Goal: Transaction & Acquisition: Purchase product/service

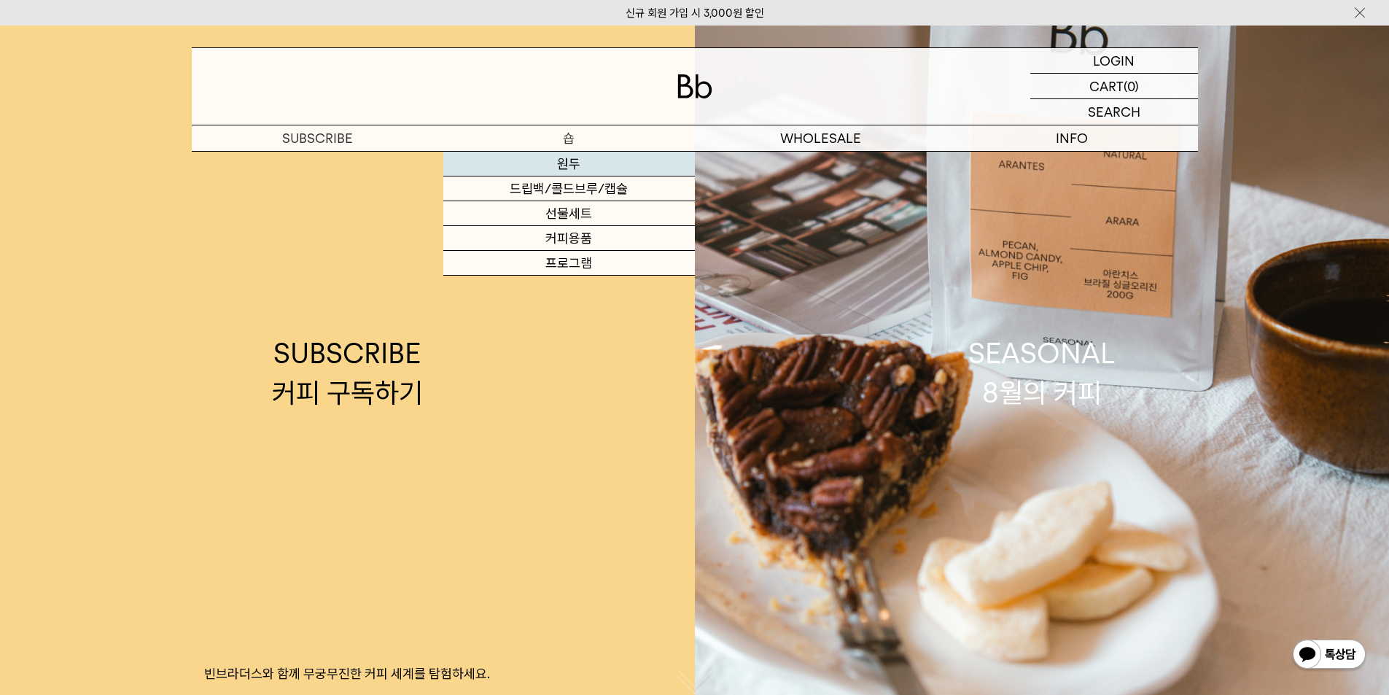
click at [577, 161] on link "원두" at bounding box center [569, 164] width 252 height 25
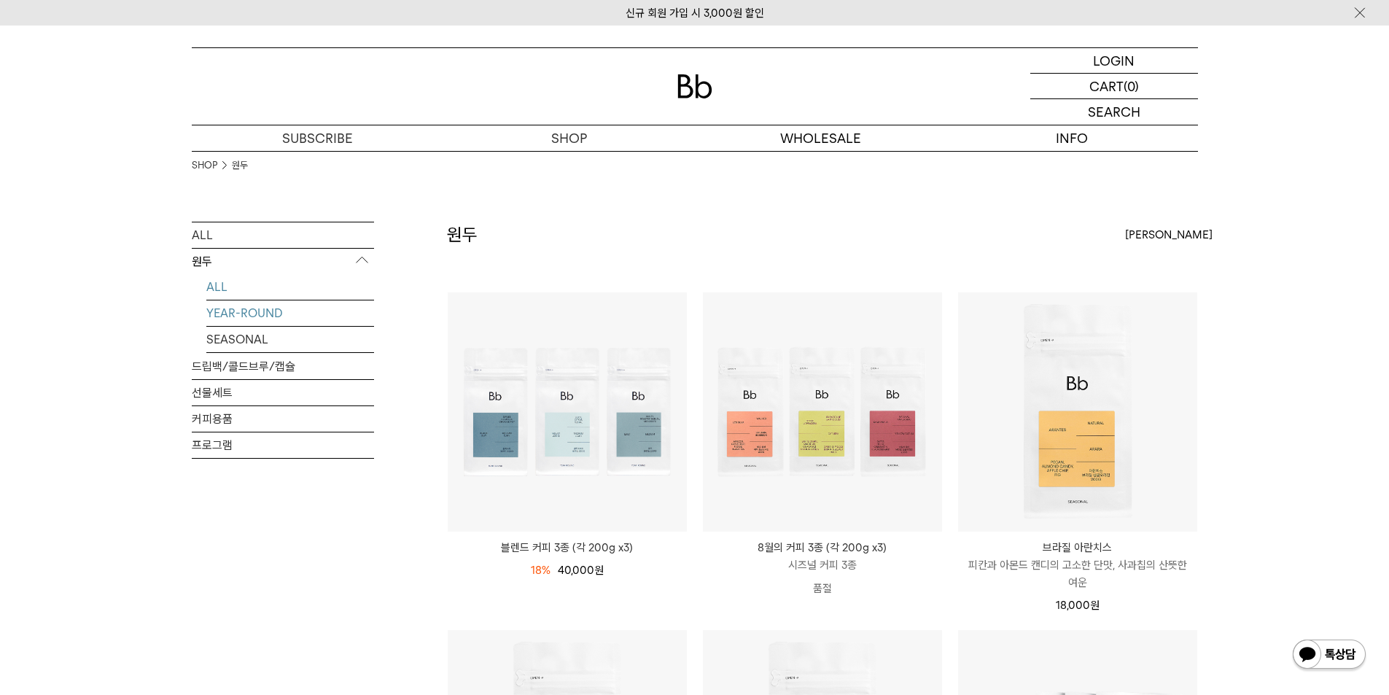
click at [244, 319] on link "YEAR-ROUND" at bounding box center [290, 314] width 168 height 26
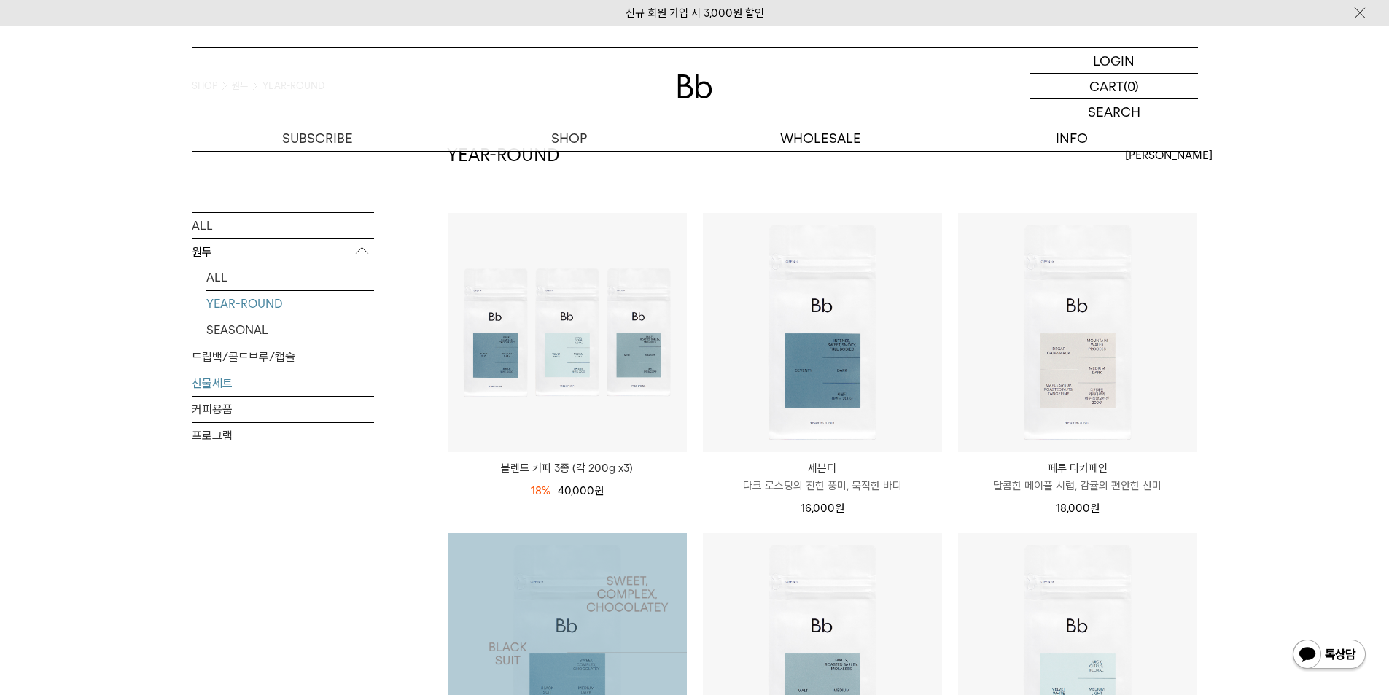
scroll to position [73, 0]
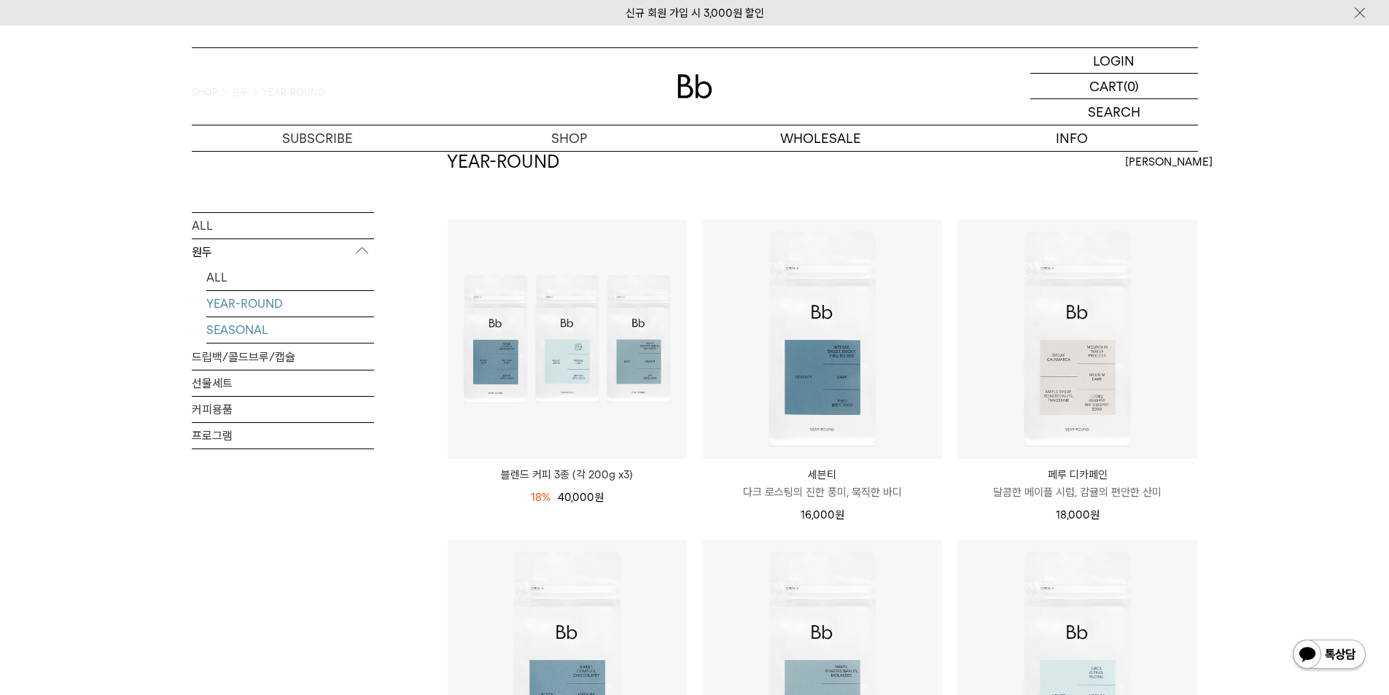
click at [243, 332] on link "SEASONAL" at bounding box center [290, 330] width 168 height 26
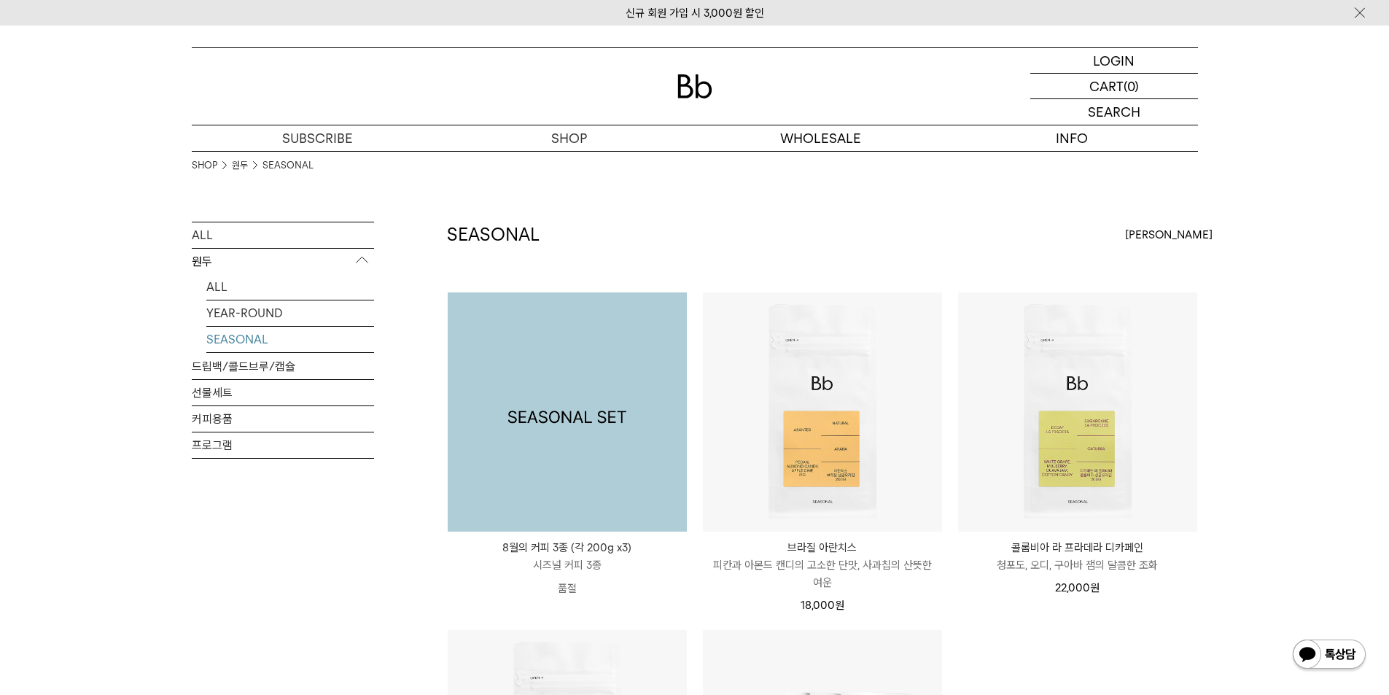
click at [569, 415] on img at bounding box center [567, 411] width 239 height 239
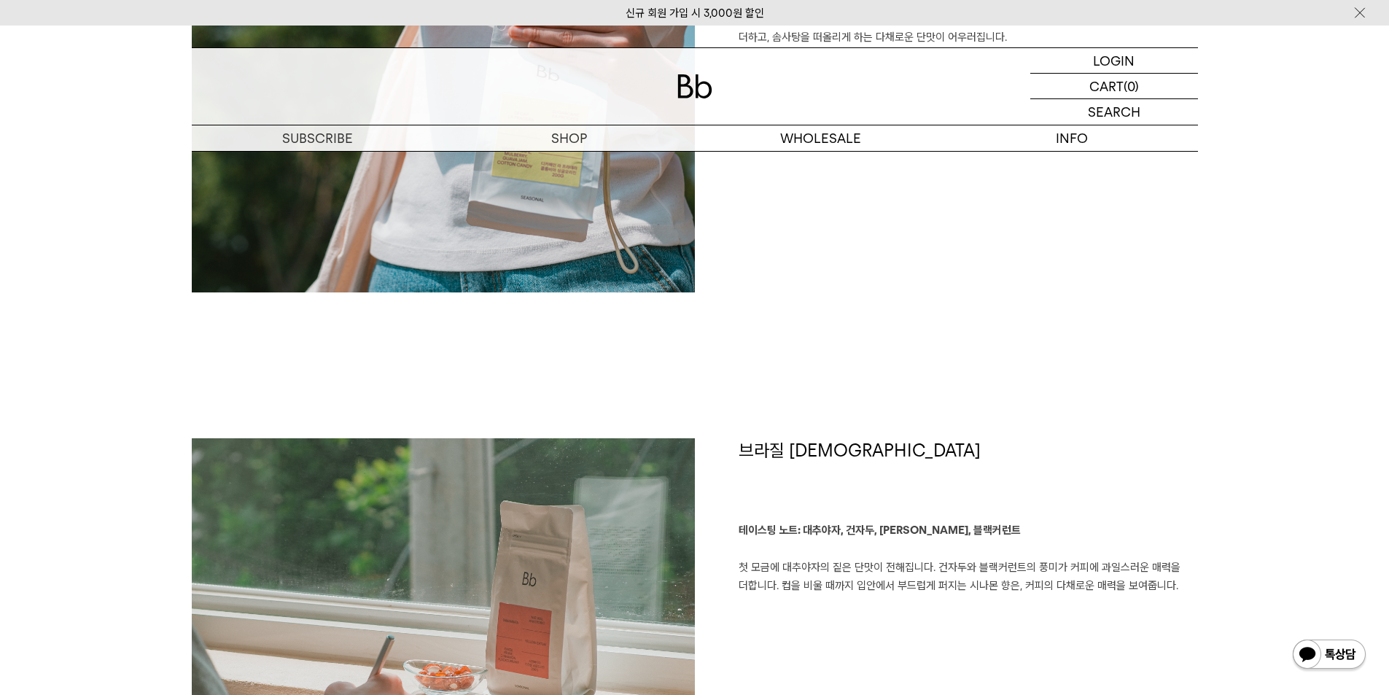
scroll to position [1969, 0]
